Goal: Browse casually

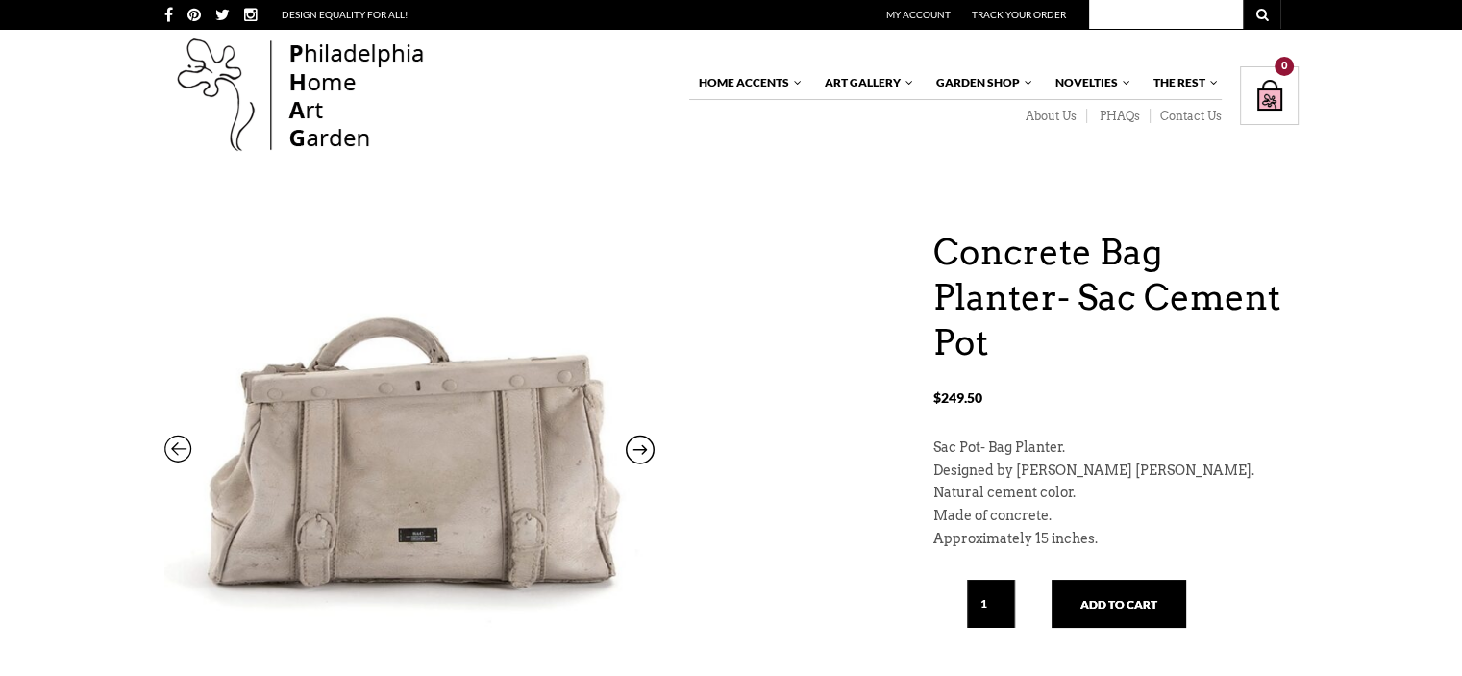
click at [646, 445] on icon at bounding box center [640, 453] width 29 height 25
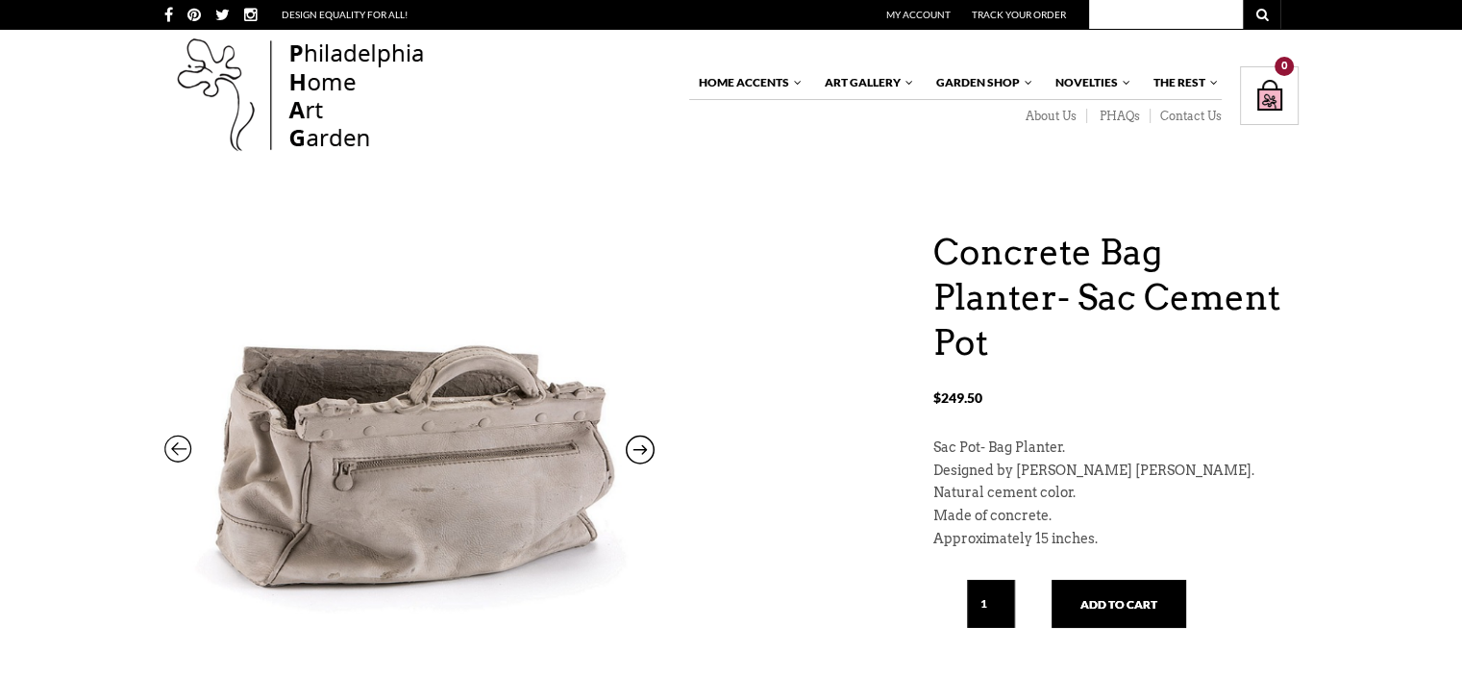
click at [646, 445] on icon at bounding box center [640, 453] width 29 height 25
